Goal: Information Seeking & Learning: Learn about a topic

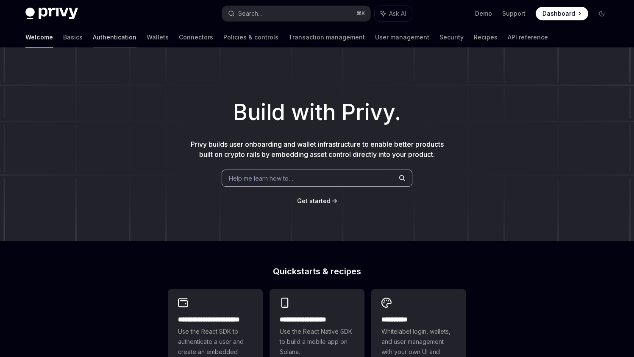
click at [93, 35] on link "Authentication" at bounding box center [115, 37] width 44 height 20
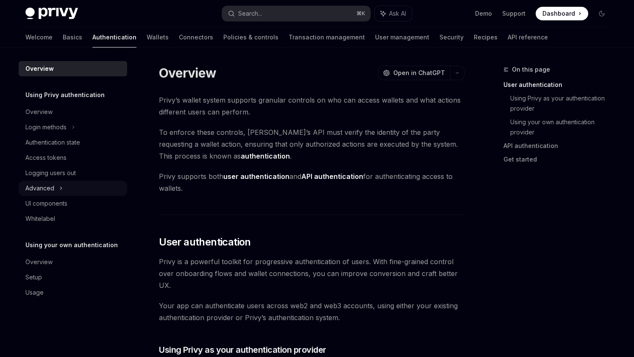
click at [33, 189] on div "Advanced" at bounding box center [39, 188] width 29 height 10
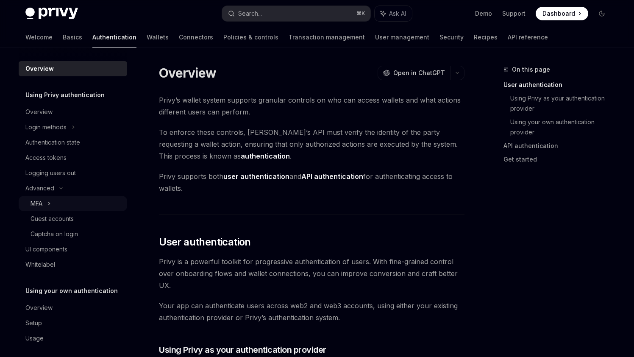
click at [40, 202] on div "MFA" at bounding box center [37, 203] width 12 height 10
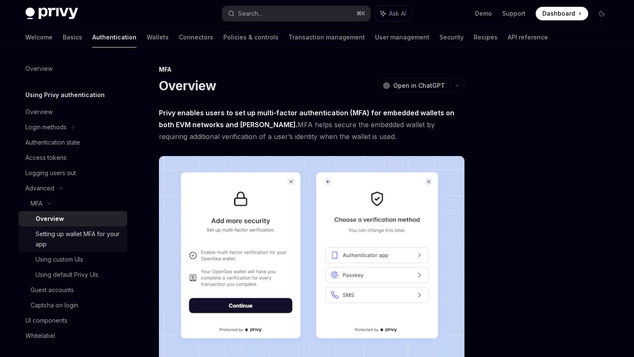
click at [56, 231] on div "Setting up wallet MFA for your app" at bounding box center [79, 239] width 86 height 20
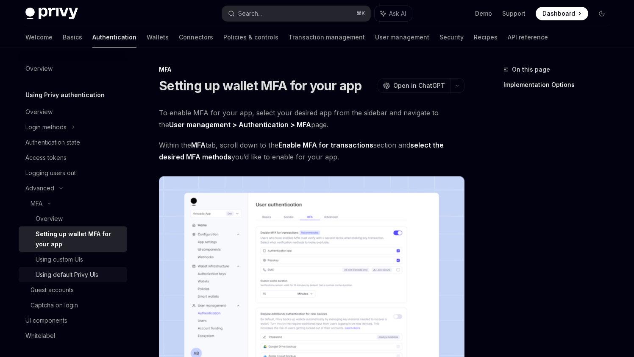
click at [42, 267] on link "Using default Privy UIs" at bounding box center [73, 274] width 109 height 15
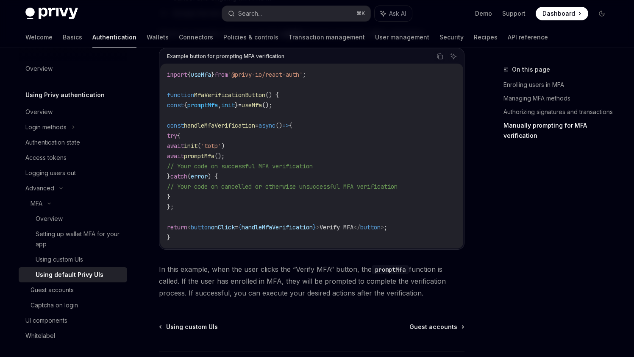
scroll to position [1548, 0]
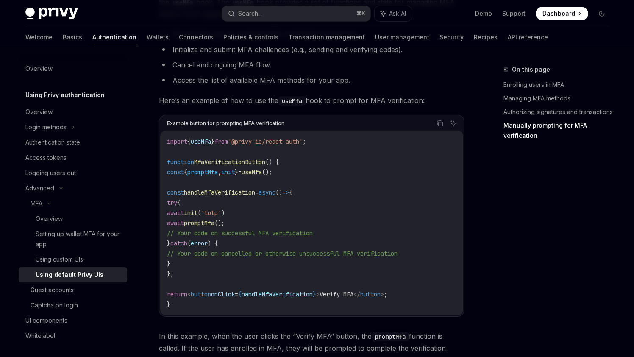
click at [255, 129] on div "Example button for prompting MFA verification" at bounding box center [225, 123] width 117 height 11
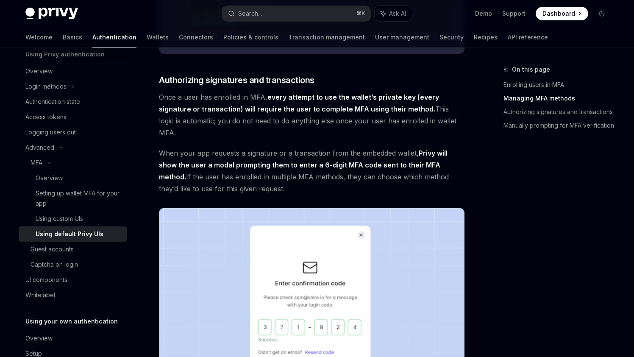
scroll to position [910, 0]
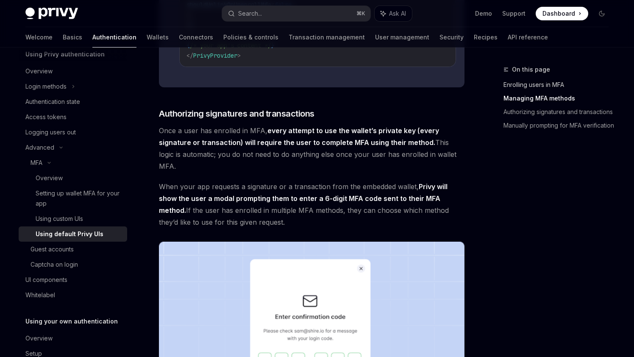
click at [525, 83] on link "Enrolling users in MFA" at bounding box center [560, 85] width 112 height 14
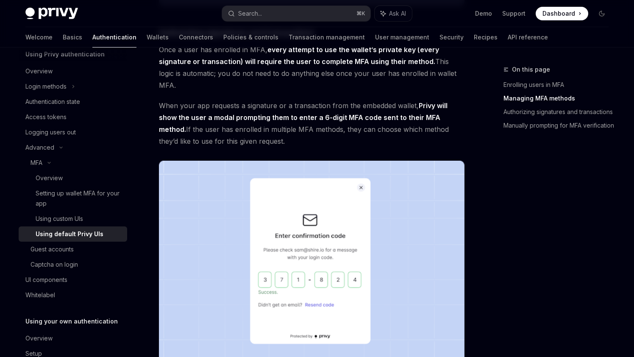
scroll to position [1031, 0]
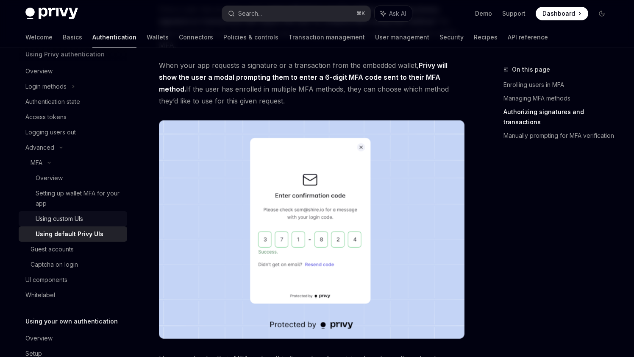
click at [64, 214] on div "Using custom UIs" at bounding box center [59, 219] width 47 height 10
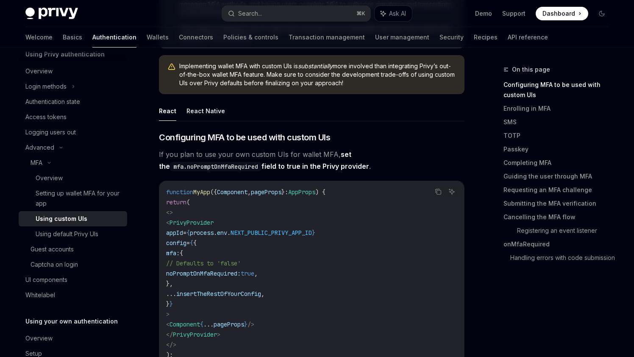
scroll to position [122, 0]
click at [69, 195] on div "Setting up wallet MFA for your app" at bounding box center [79, 198] width 86 height 20
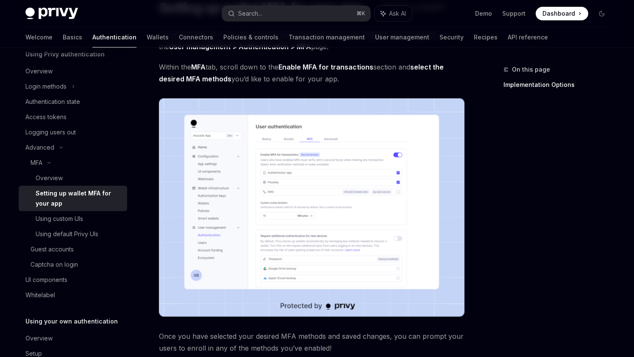
scroll to position [27, 0]
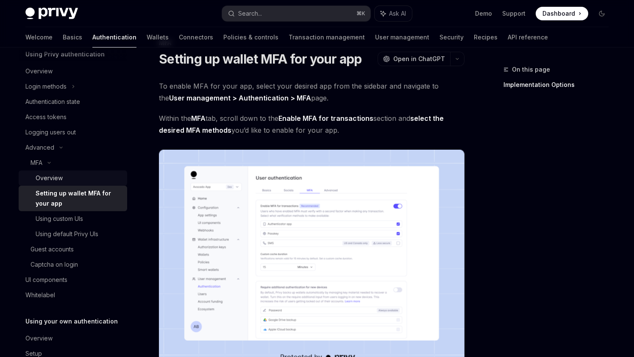
click at [53, 181] on div "Overview" at bounding box center [49, 178] width 27 height 10
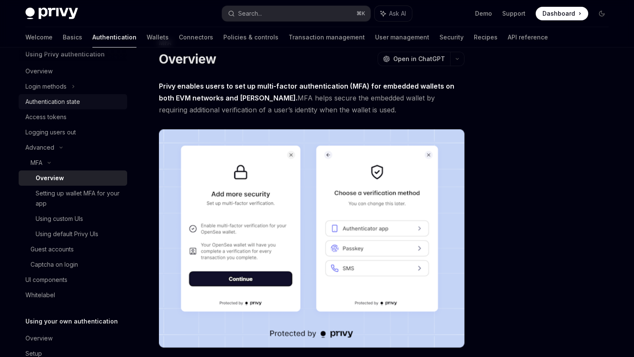
click at [51, 94] on link "Authentication state" at bounding box center [73, 101] width 109 height 15
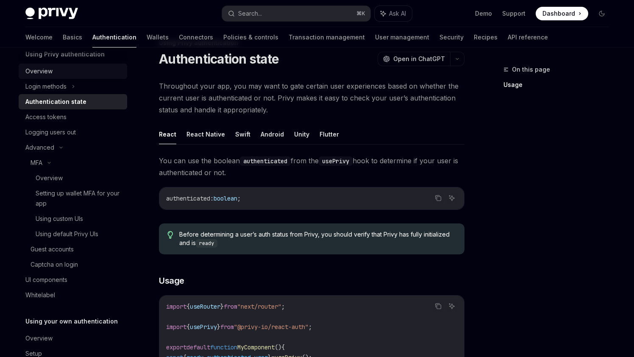
click at [47, 78] on link "Overview" at bounding box center [73, 71] width 109 height 15
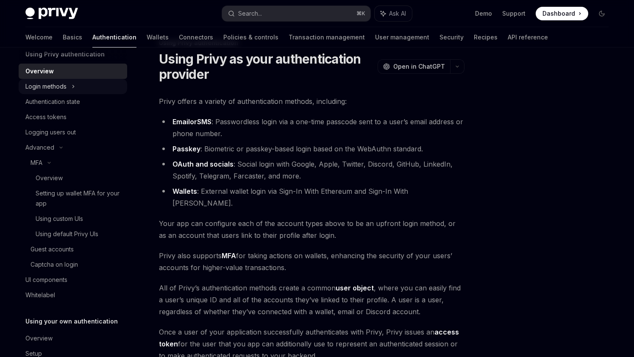
click at [48, 83] on div "Login methods" at bounding box center [45, 86] width 41 height 10
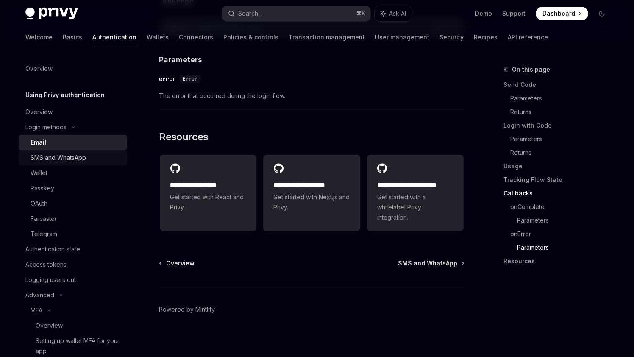
click at [48, 151] on link "SMS and WhatsApp" at bounding box center [73, 157] width 109 height 15
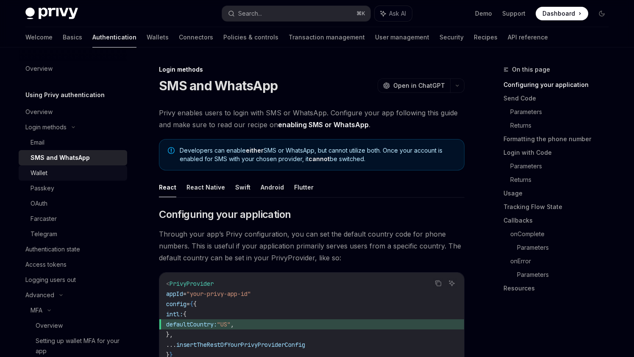
click at [50, 178] on link "Wallet" at bounding box center [73, 172] width 109 height 15
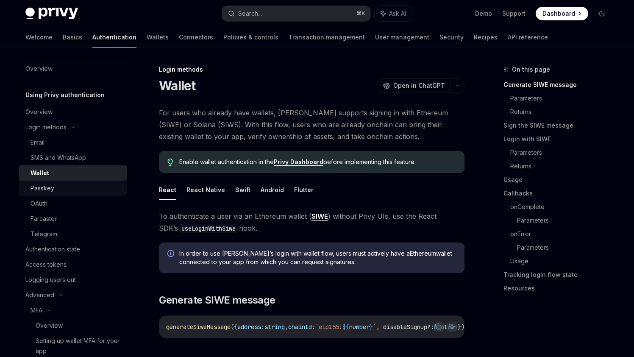
click at [50, 186] on div "Passkey" at bounding box center [43, 188] width 24 height 10
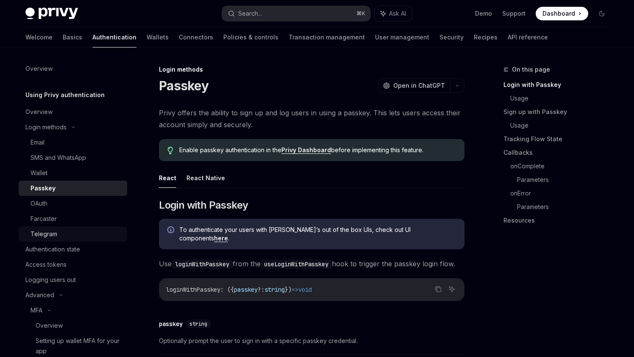
click at [46, 228] on link "Telegram" at bounding box center [73, 233] width 109 height 15
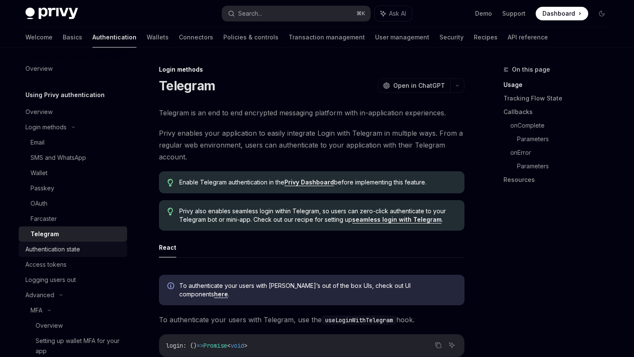
click at [44, 256] on link "Authentication state" at bounding box center [73, 249] width 109 height 15
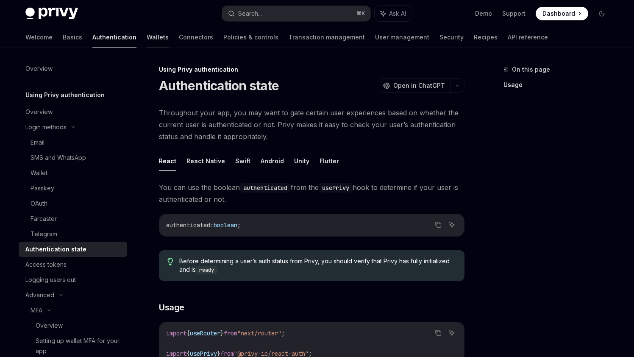
click at [147, 32] on link "Wallets" at bounding box center [158, 37] width 22 height 20
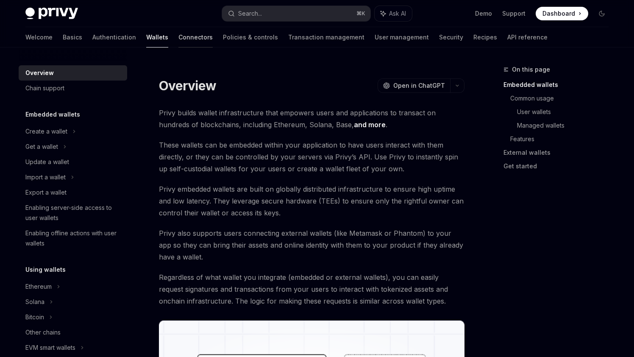
click at [178, 43] on link "Connectors" at bounding box center [195, 37] width 34 height 20
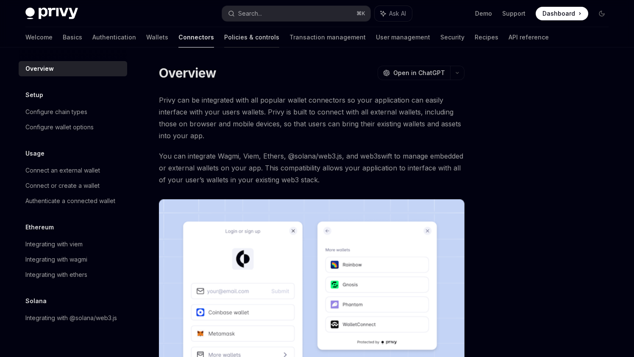
click at [224, 45] on link "Policies & controls" at bounding box center [251, 37] width 55 height 20
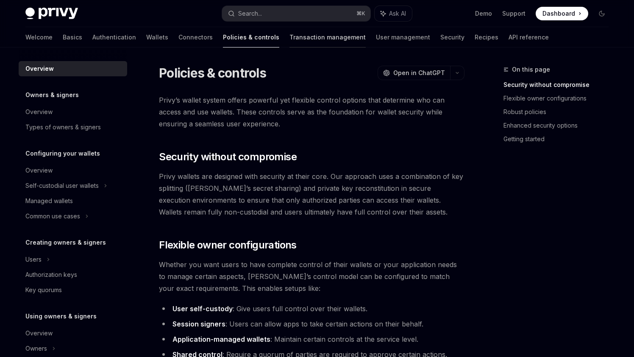
click at [289, 33] on link "Transaction management" at bounding box center [327, 37] width 76 height 20
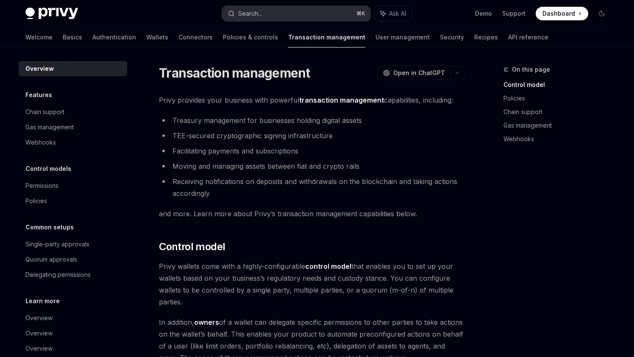
click at [323, 16] on button "Search... ⌘ K" at bounding box center [296, 13] width 148 height 15
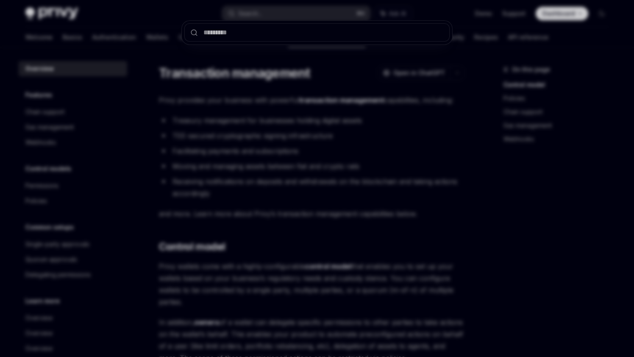
click at [340, 131] on div at bounding box center [317, 178] width 634 height 357
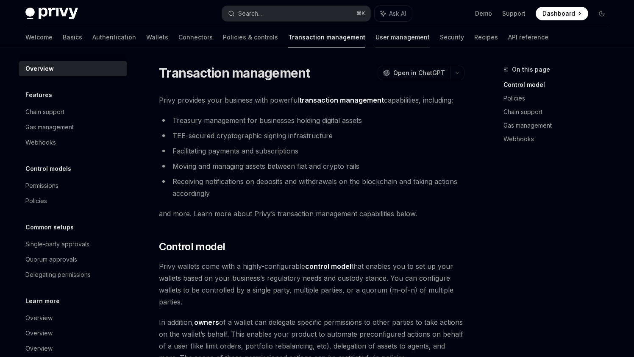
click at [376, 32] on link "User management" at bounding box center [403, 37] width 54 height 20
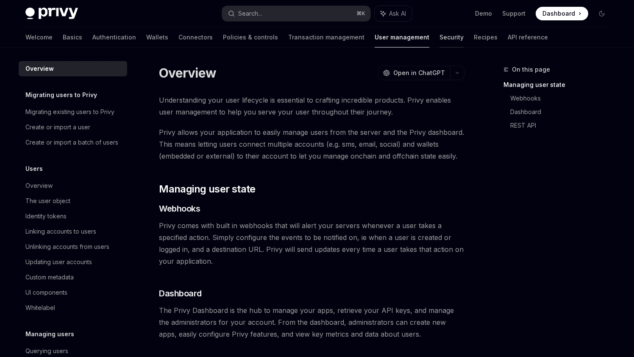
click at [440, 36] on link "Security" at bounding box center [452, 37] width 24 height 20
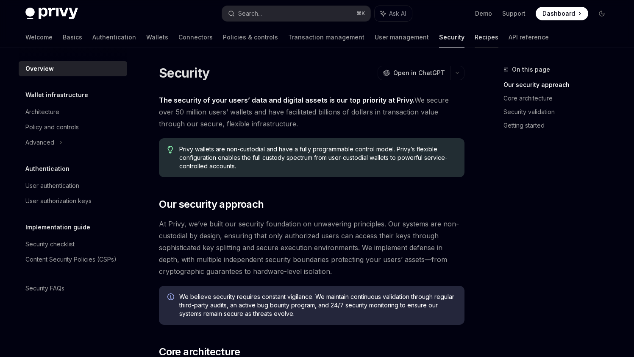
click at [475, 30] on link "Recipes" at bounding box center [487, 37] width 24 height 20
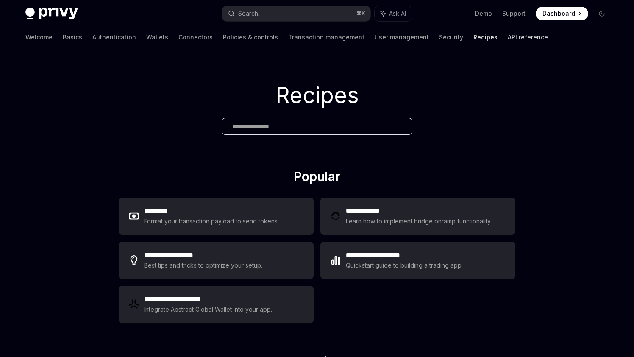
click at [508, 36] on link "API reference" at bounding box center [528, 37] width 40 height 20
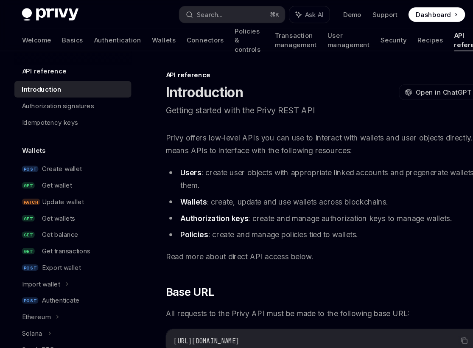
type textarea "*"
